Goal: Task Accomplishment & Management: Manage account settings

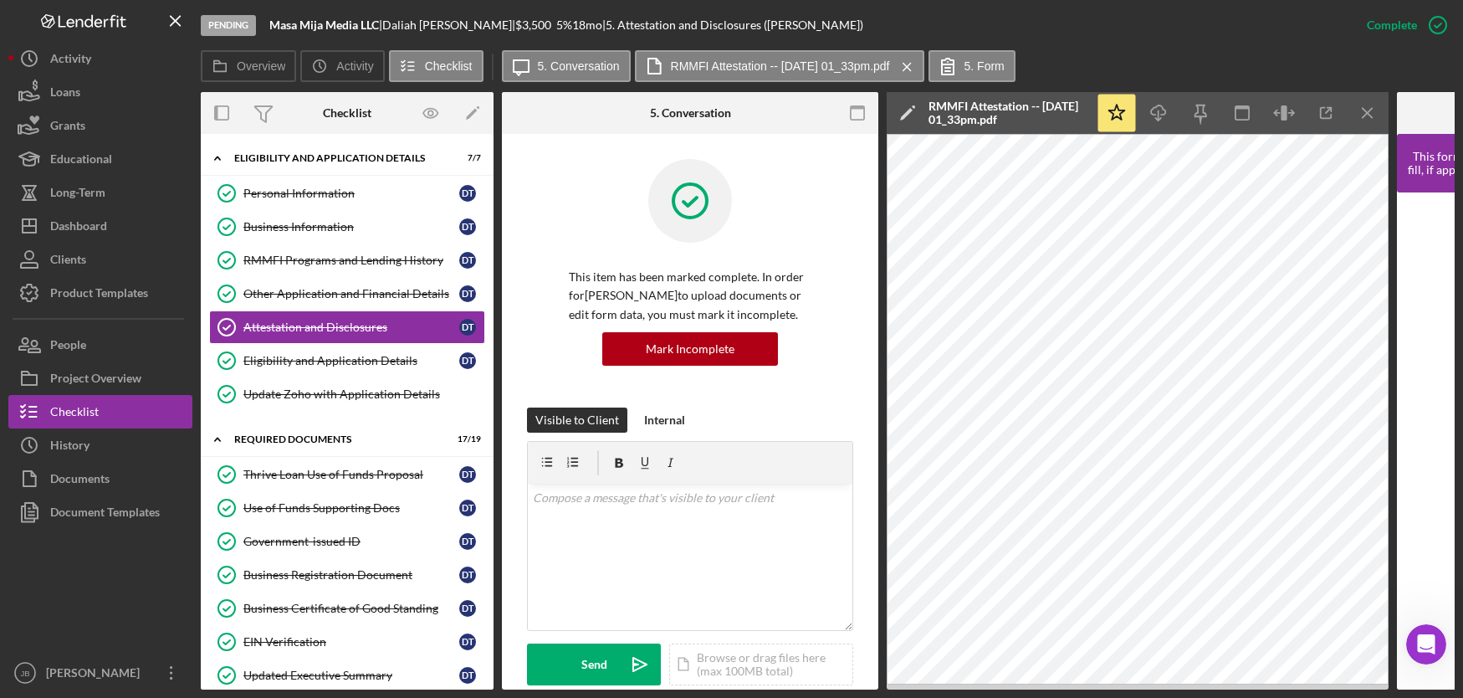
scroll to position [463, 0]
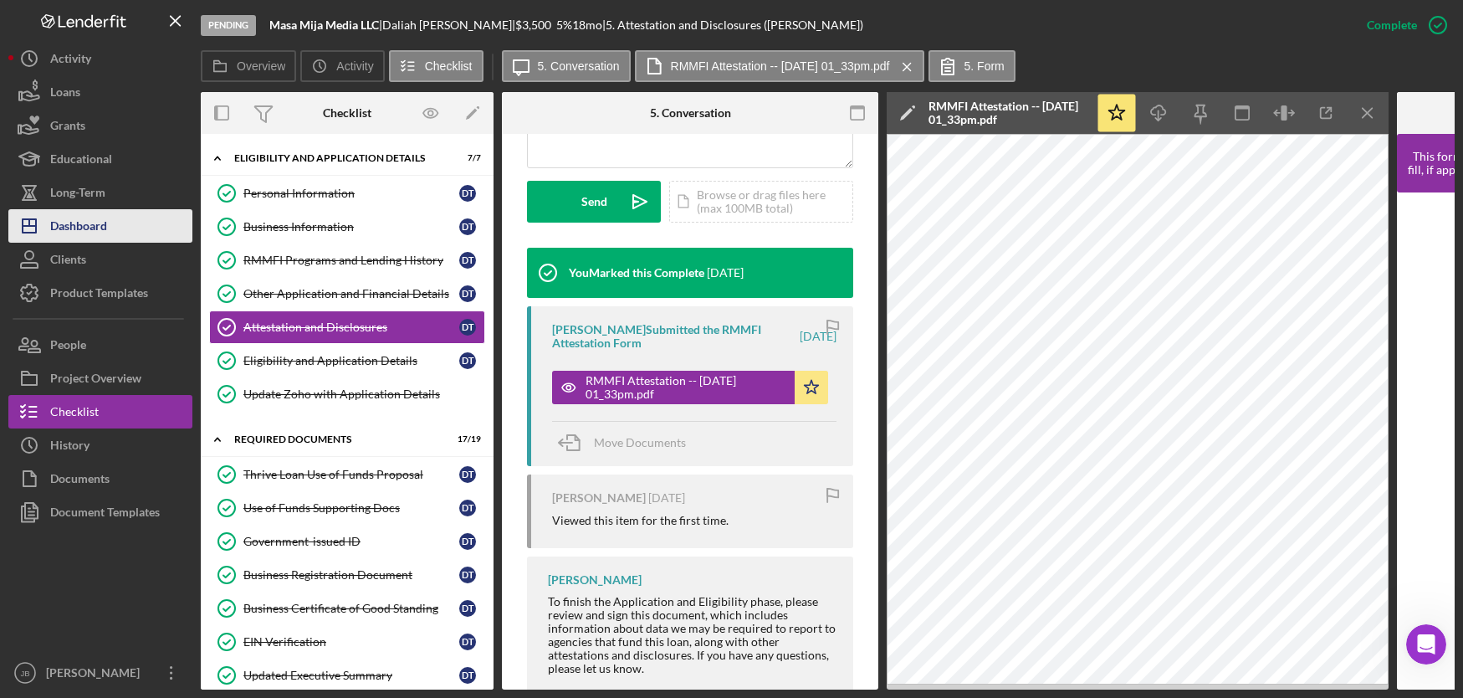
drag, startPoint x: 100, startPoint y: 222, endPoint x: 136, endPoint y: 231, distance: 37.1
click at [100, 222] on div "Dashboard" at bounding box center [78, 228] width 57 height 38
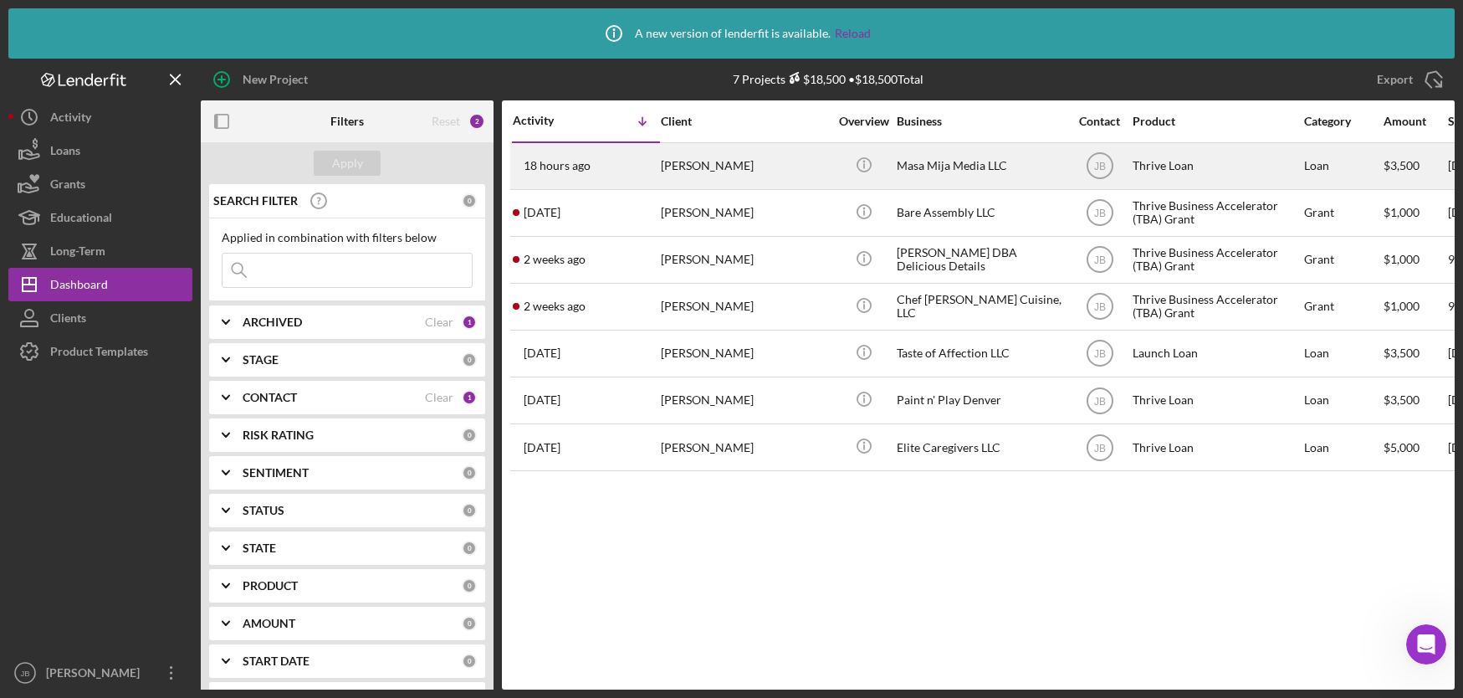
click at [684, 167] on div "[PERSON_NAME]" at bounding box center [744, 166] width 167 height 44
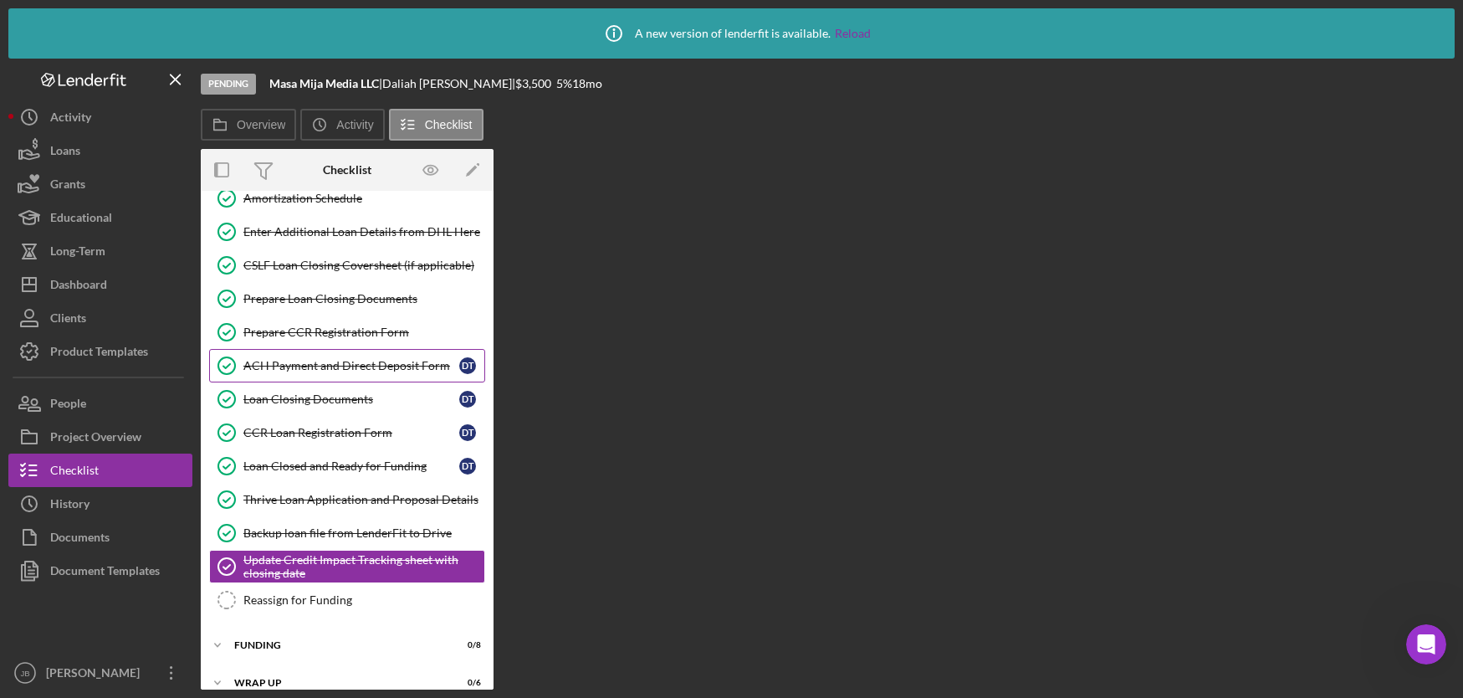
scroll to position [218, 0]
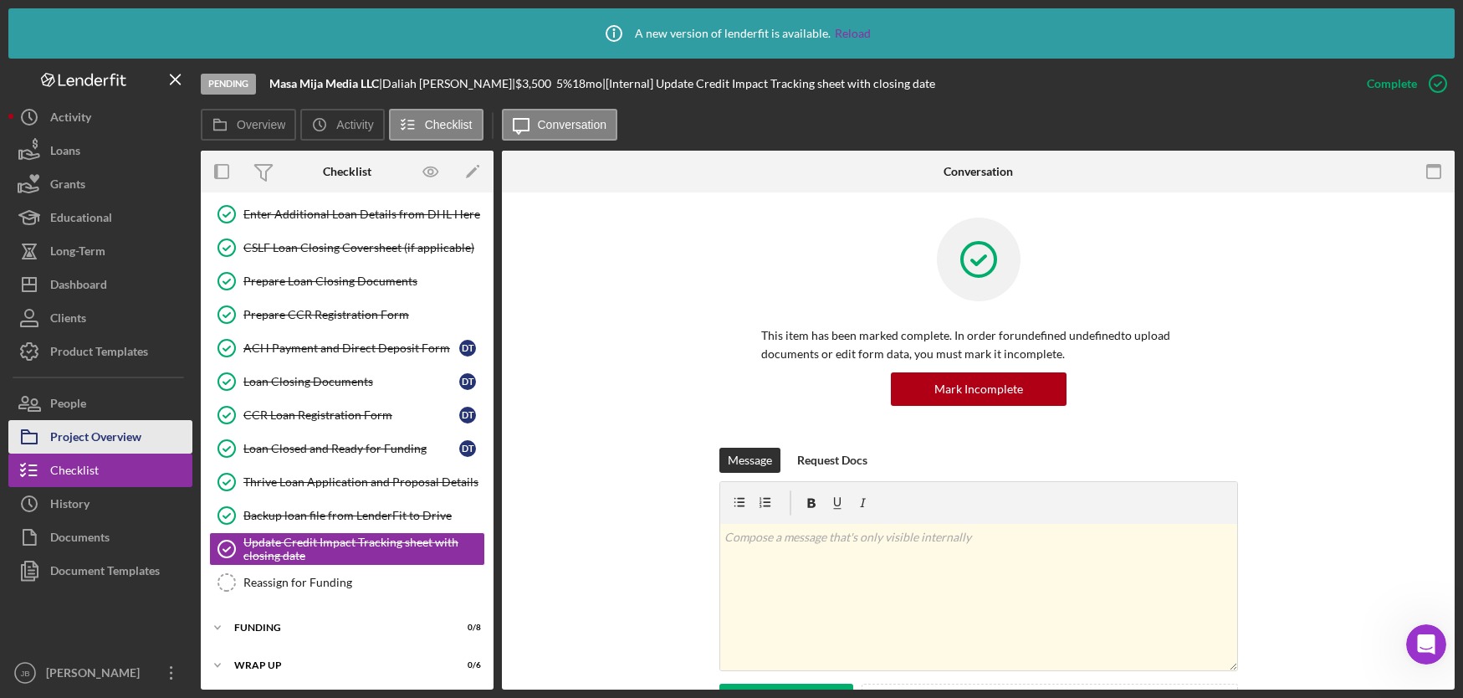
click at [110, 426] on div "Project Overview" at bounding box center [95, 439] width 91 height 38
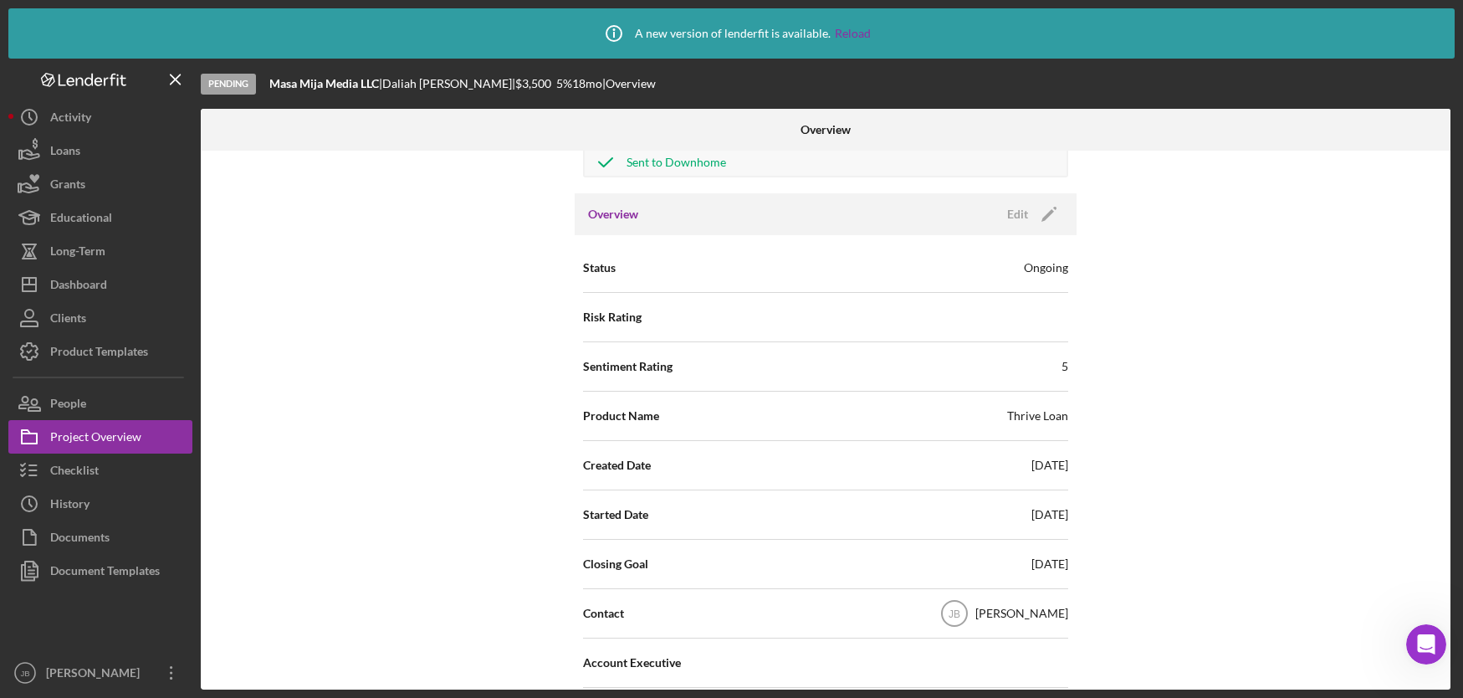
scroll to position [81, 0]
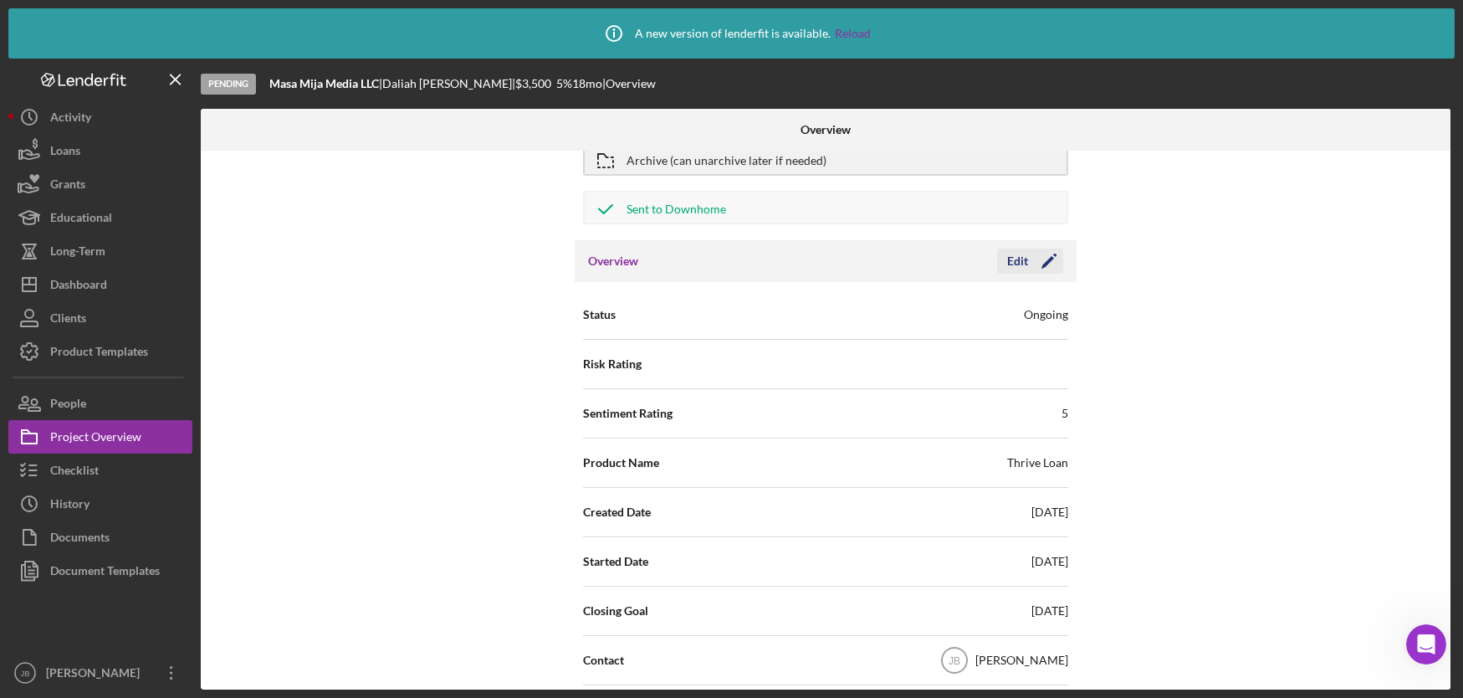
click at [1045, 269] on icon "Icon/Edit" at bounding box center [1049, 261] width 42 height 42
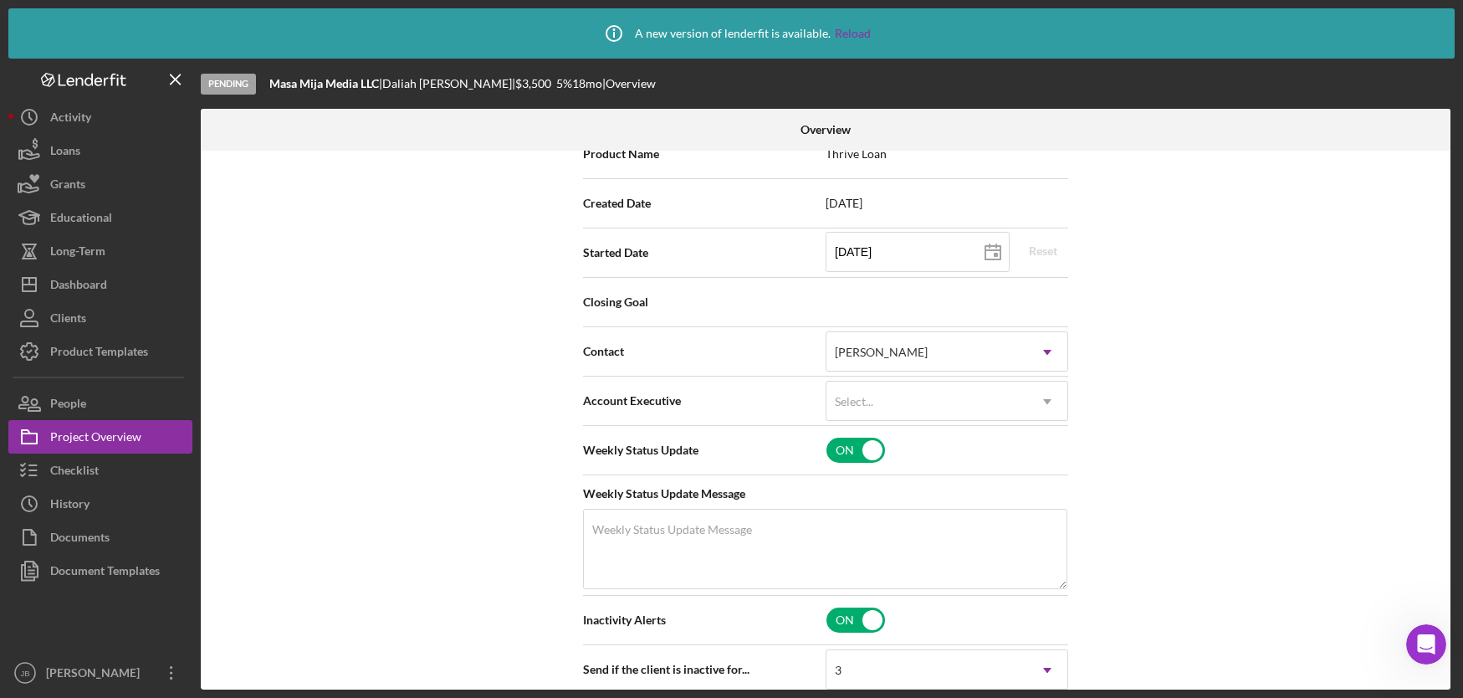
scroll to position [411, 0]
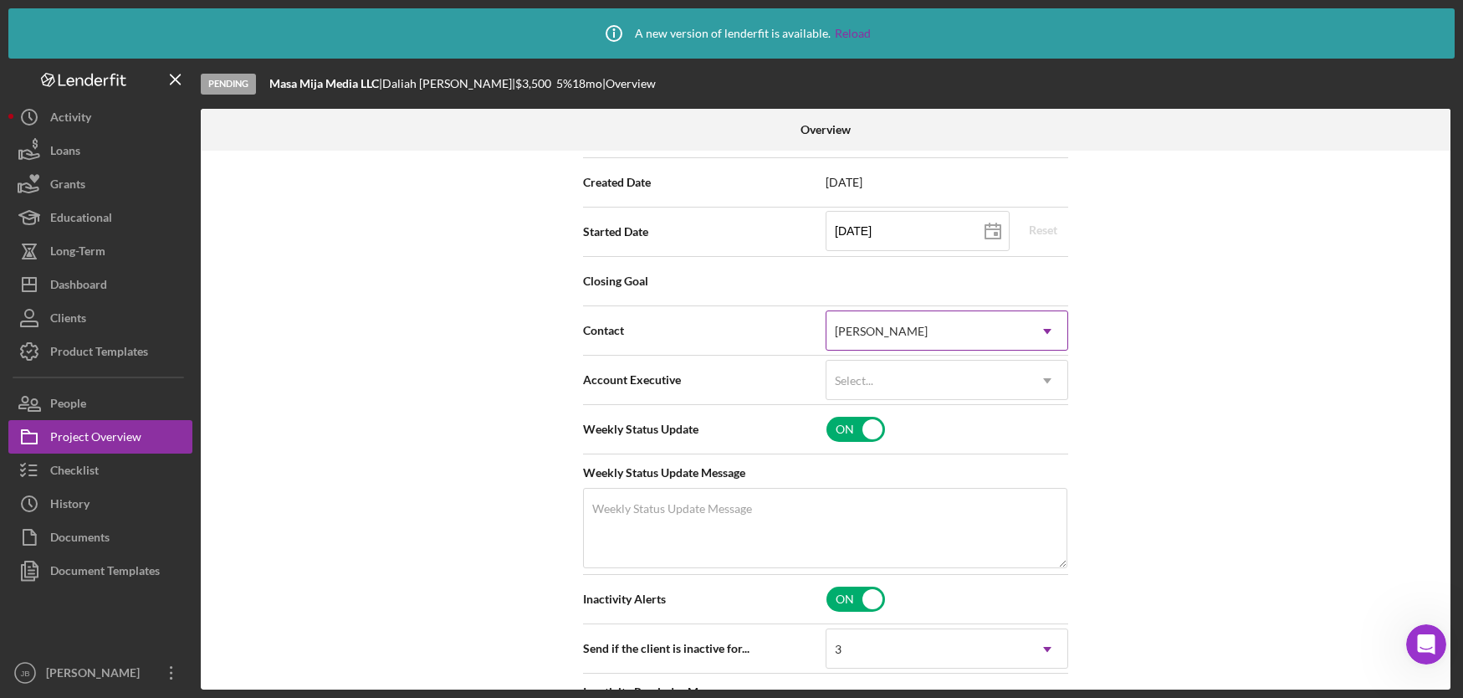
click at [1039, 351] on icon "Icon/Dropdown Arrow" at bounding box center [1047, 331] width 40 height 40
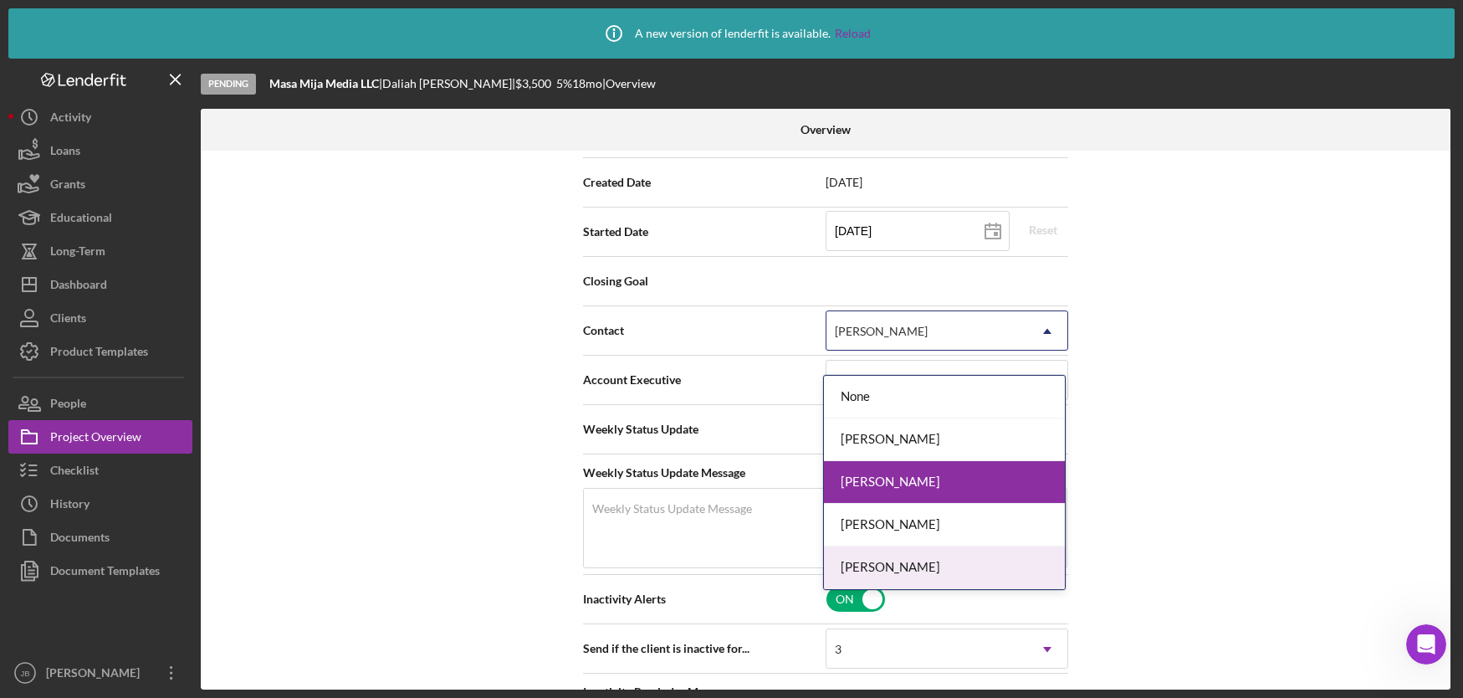
click at [926, 561] on div "[PERSON_NAME]" at bounding box center [944, 567] width 241 height 43
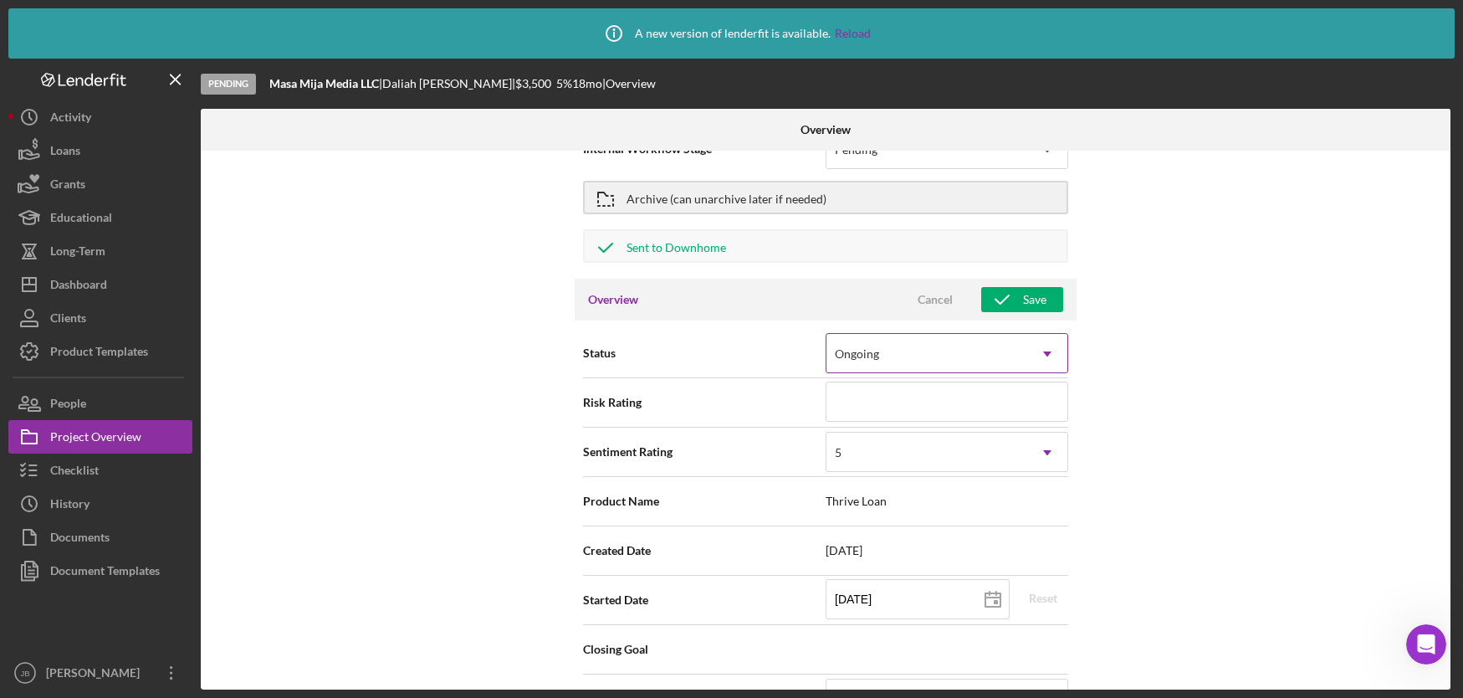
scroll to position [38, 0]
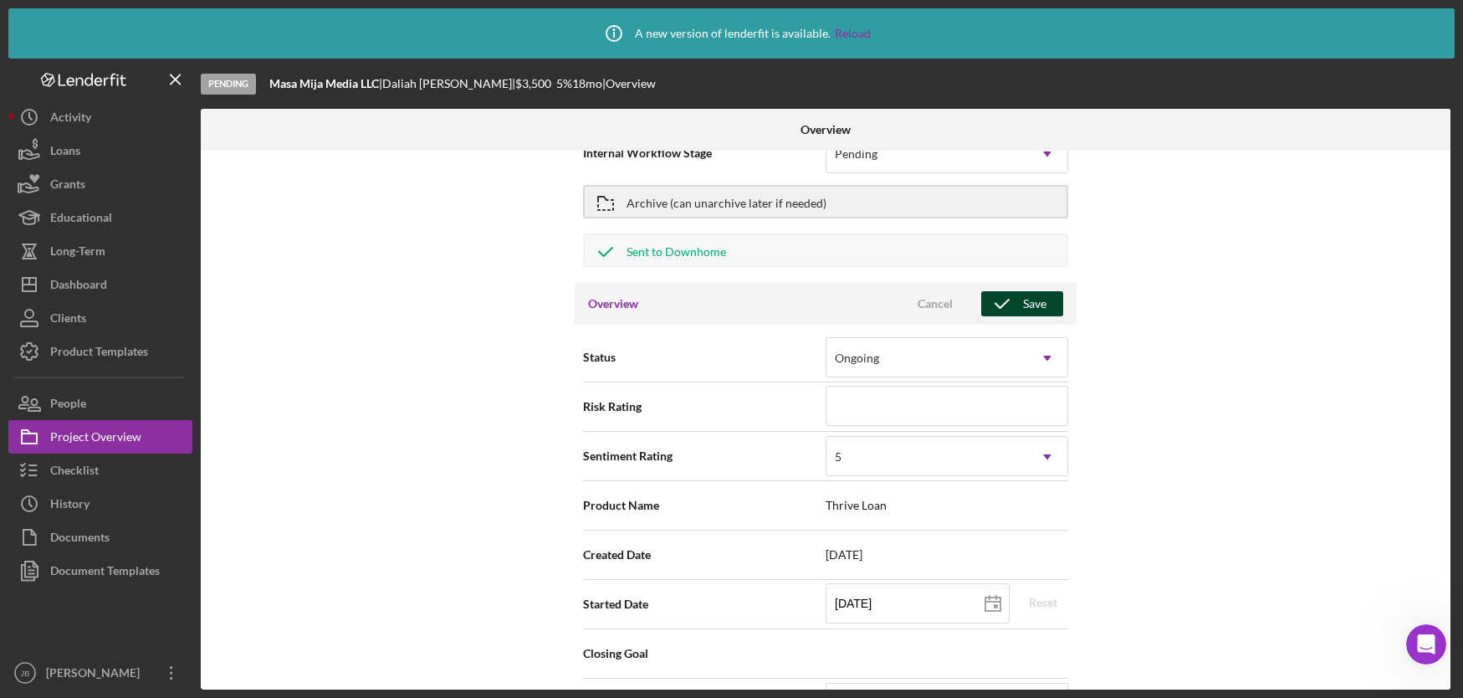
click at [1023, 311] on div "Save" at bounding box center [1034, 303] width 23 height 25
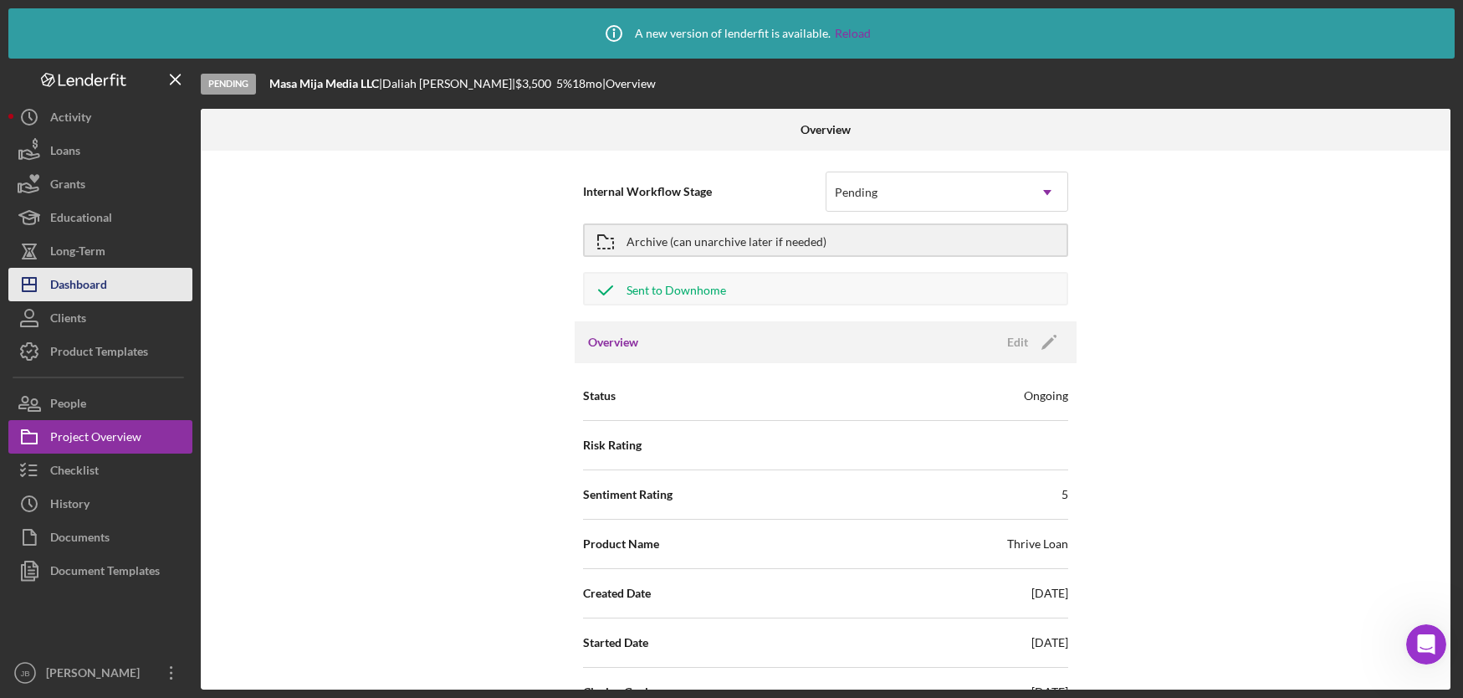
click at [41, 282] on icon "Icon/Dashboard" at bounding box center [29, 285] width 42 height 42
